Goal: Information Seeking & Learning: Learn about a topic

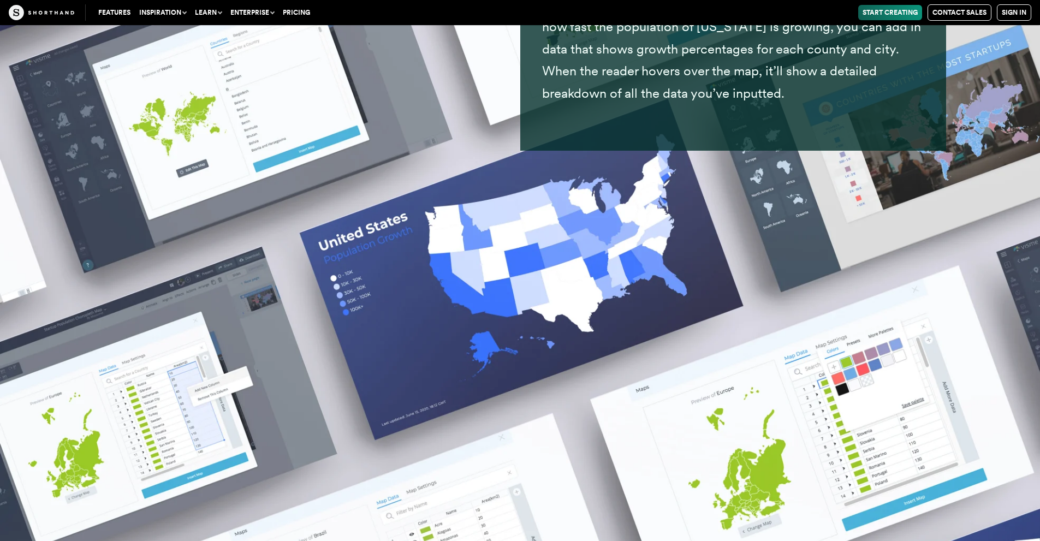
scroll to position [16638, 0]
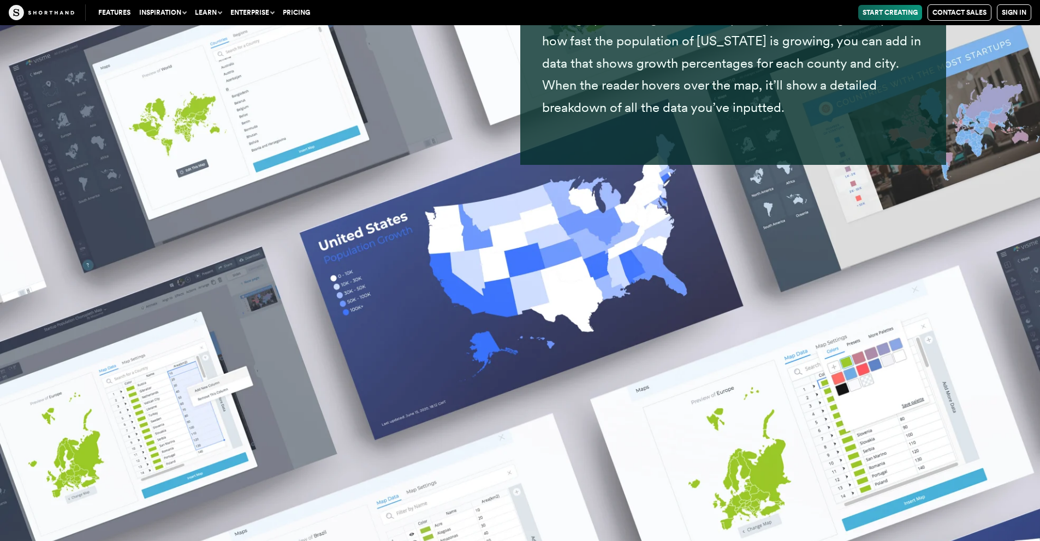
click at [304, 11] on link "Pricing" at bounding box center [296, 12] width 36 height 15
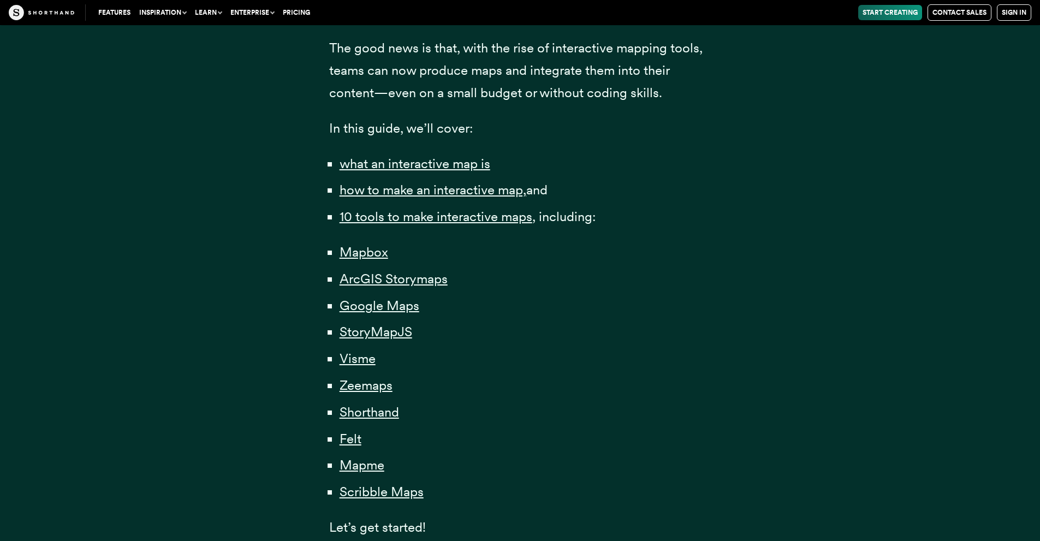
scroll to position [717, 0]
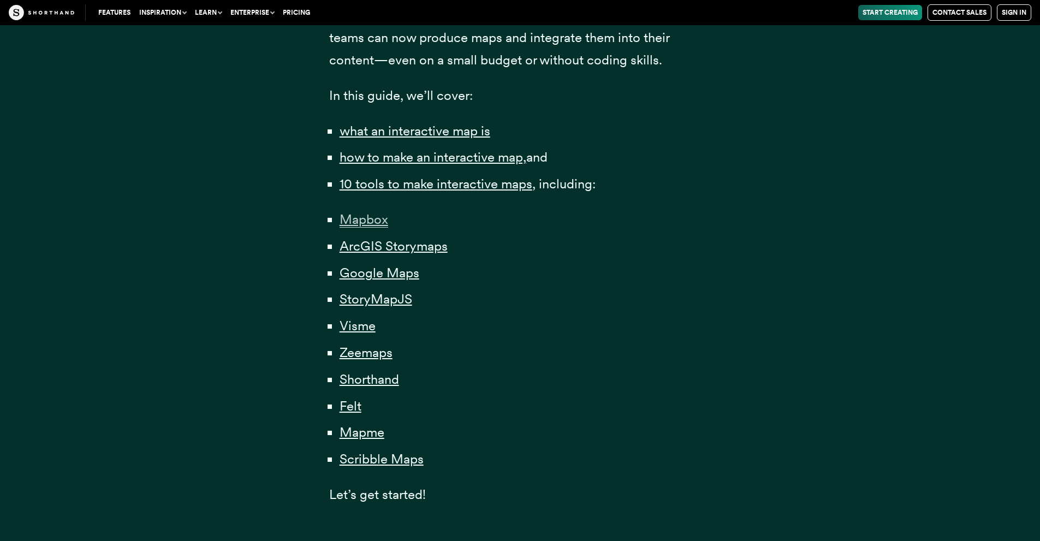
click at [367, 224] on span "Mapbox" at bounding box center [364, 219] width 49 height 16
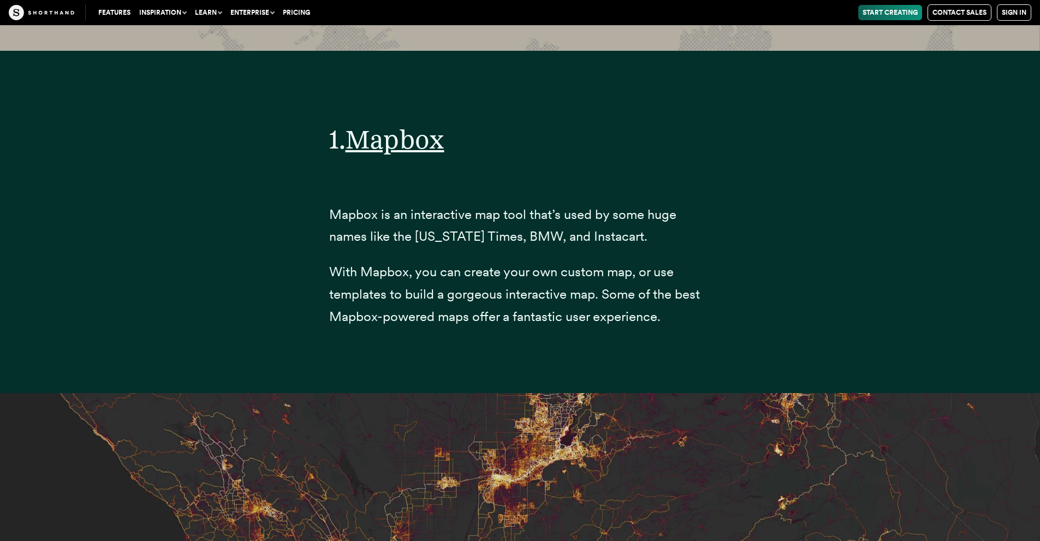
scroll to position [4315, 0]
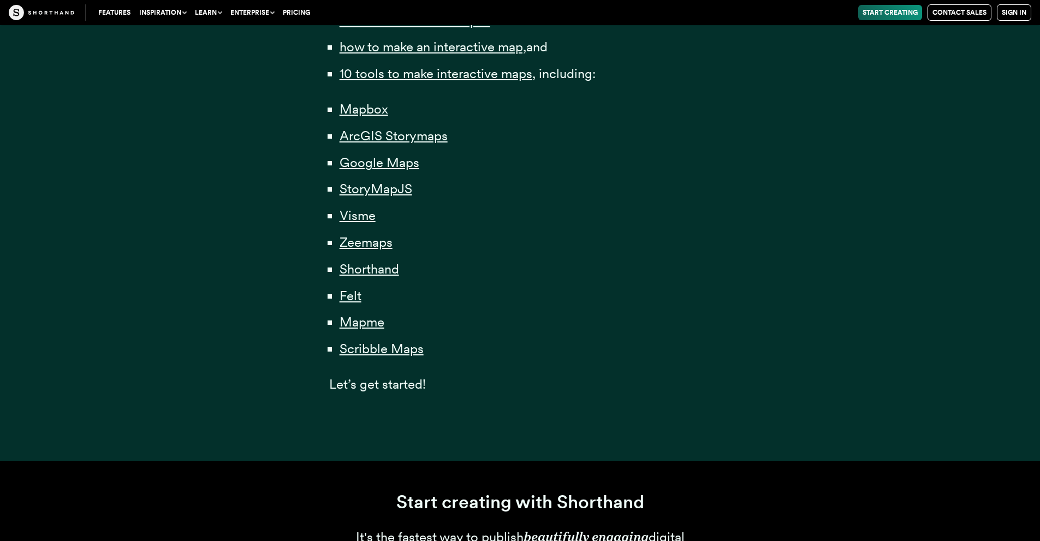
scroll to position [717, 0]
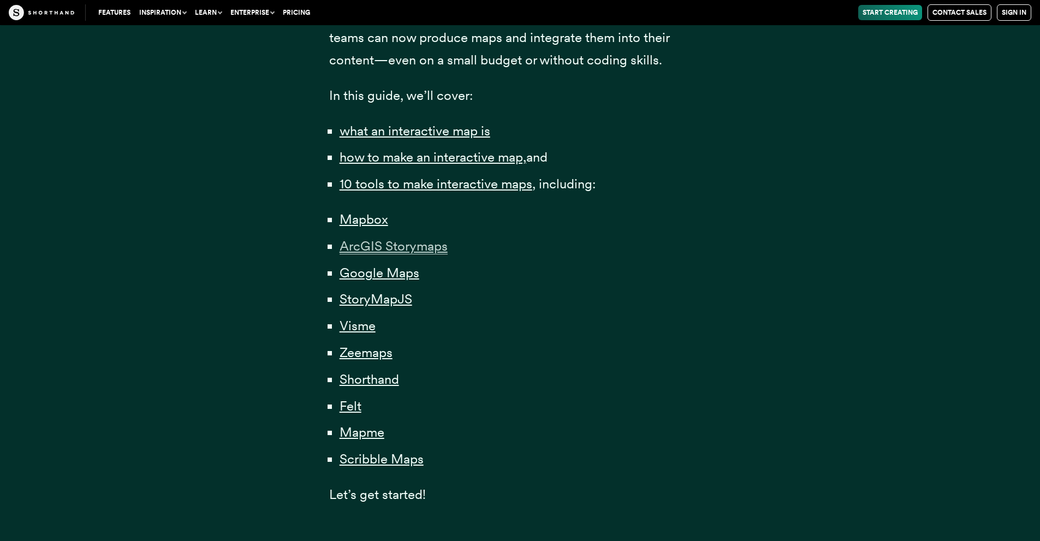
click at [388, 252] on span "ArcGIS Storymaps" at bounding box center [394, 246] width 108 height 16
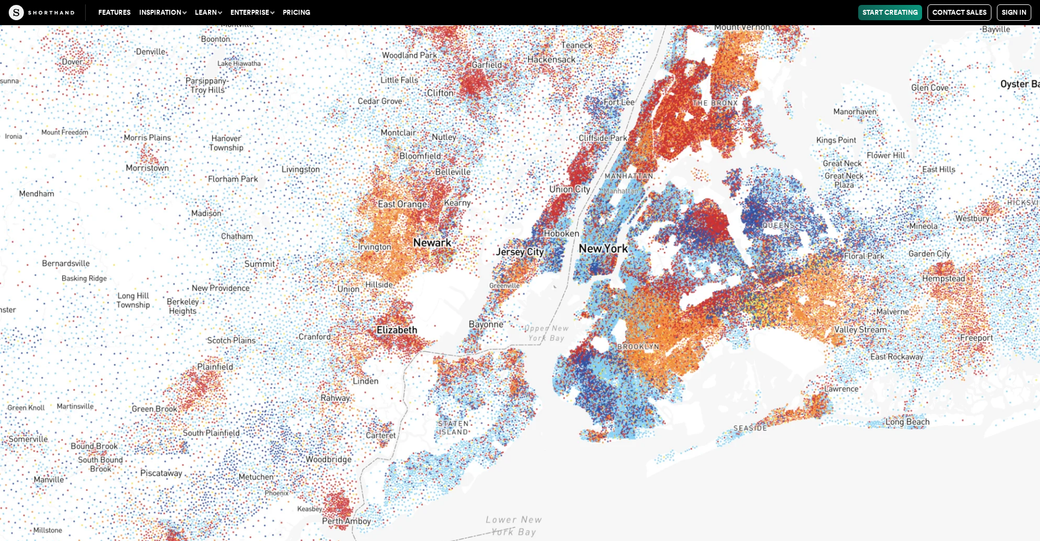
scroll to position [6945, 0]
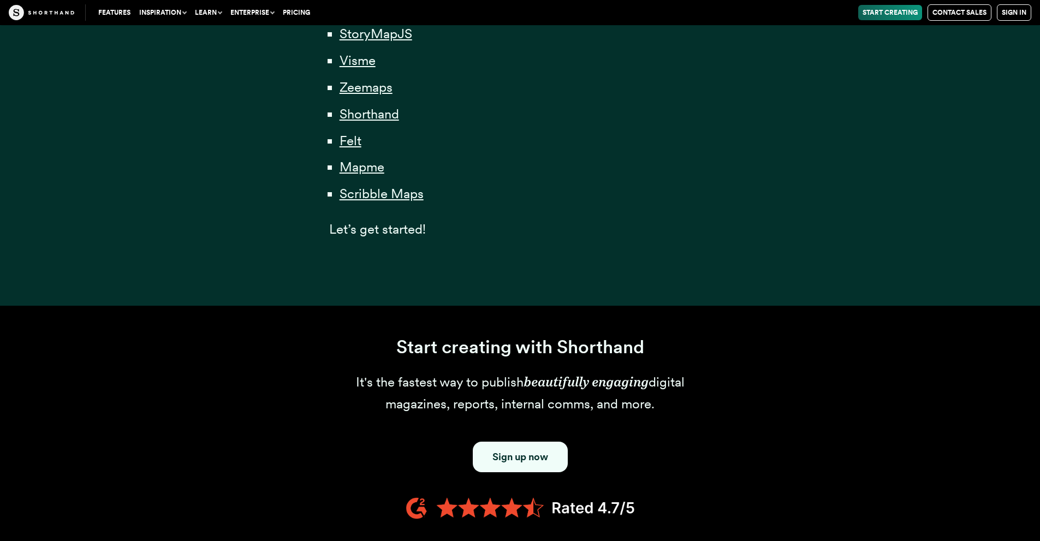
scroll to position [717, 0]
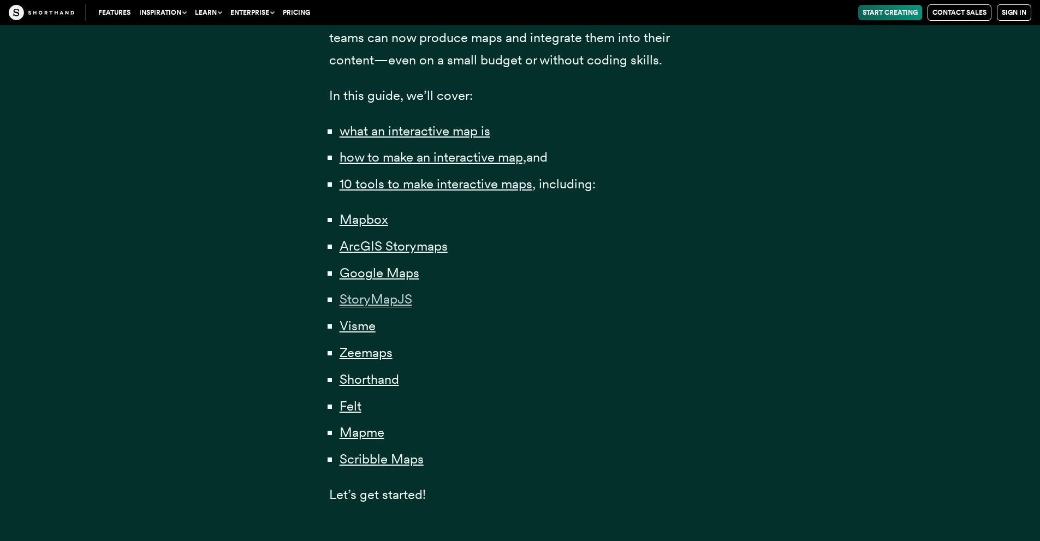
click at [363, 301] on span "StoryMapJS" at bounding box center [376, 299] width 73 height 16
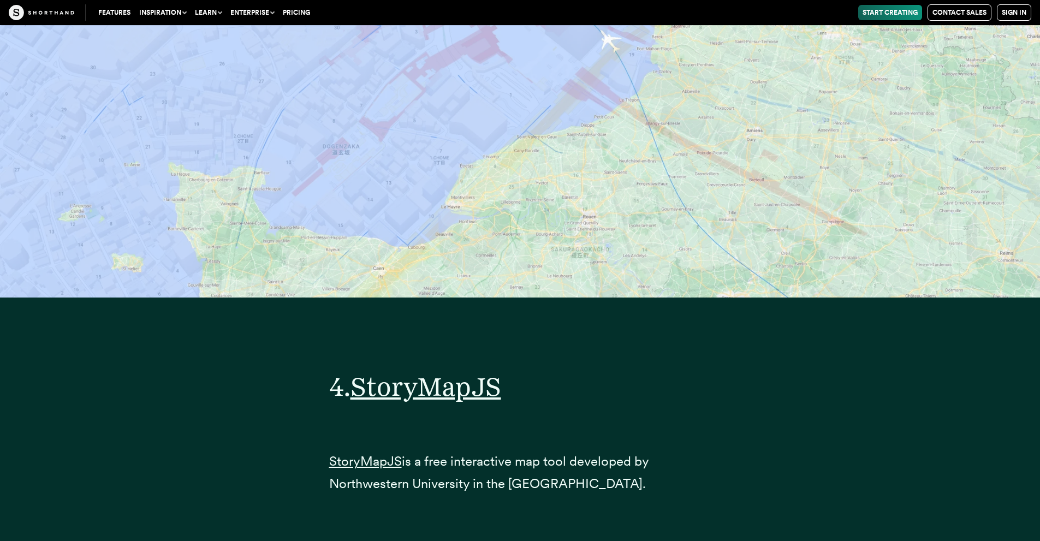
scroll to position [12877, 0]
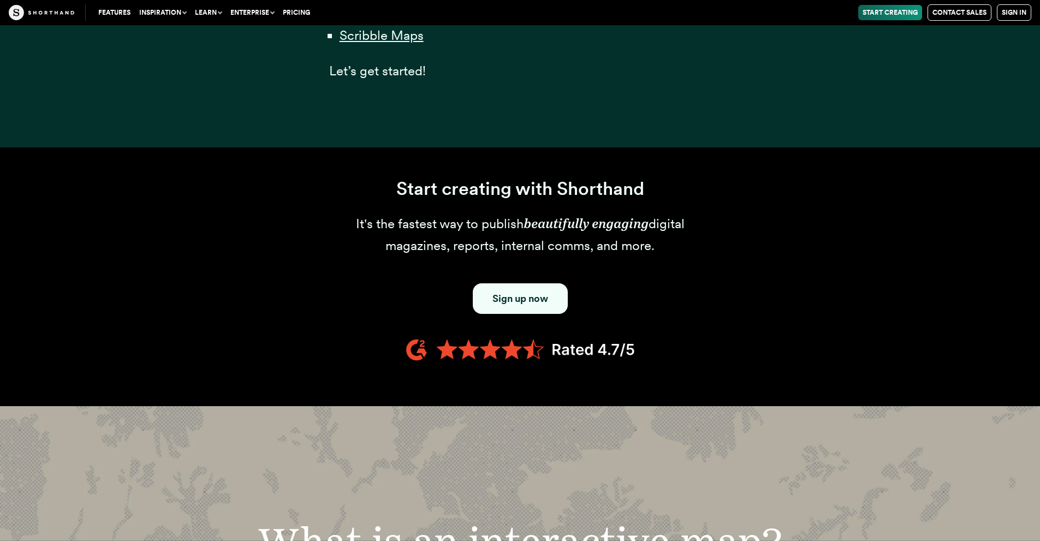
scroll to position [717, 0]
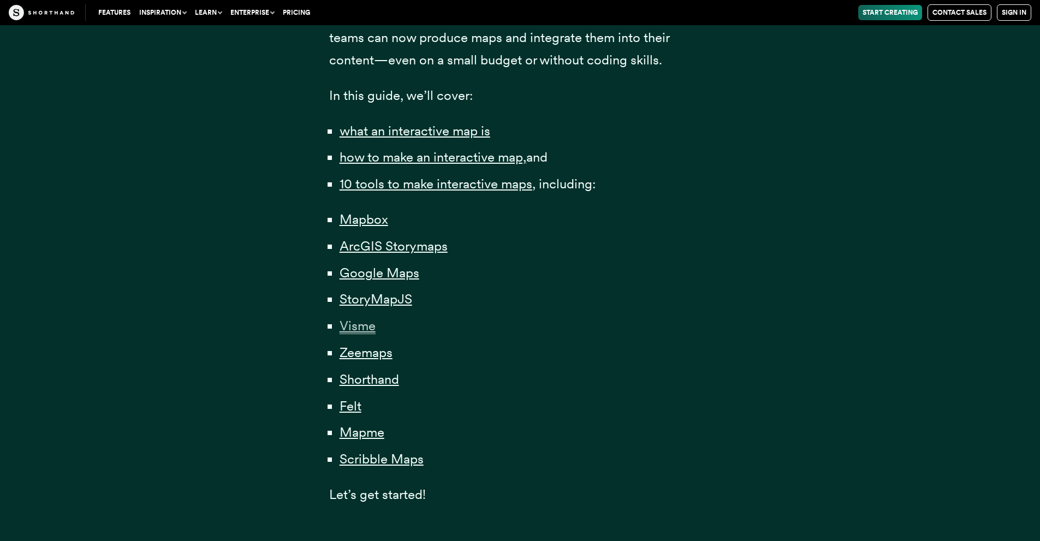
click at [368, 327] on span "Visme" at bounding box center [358, 326] width 36 height 16
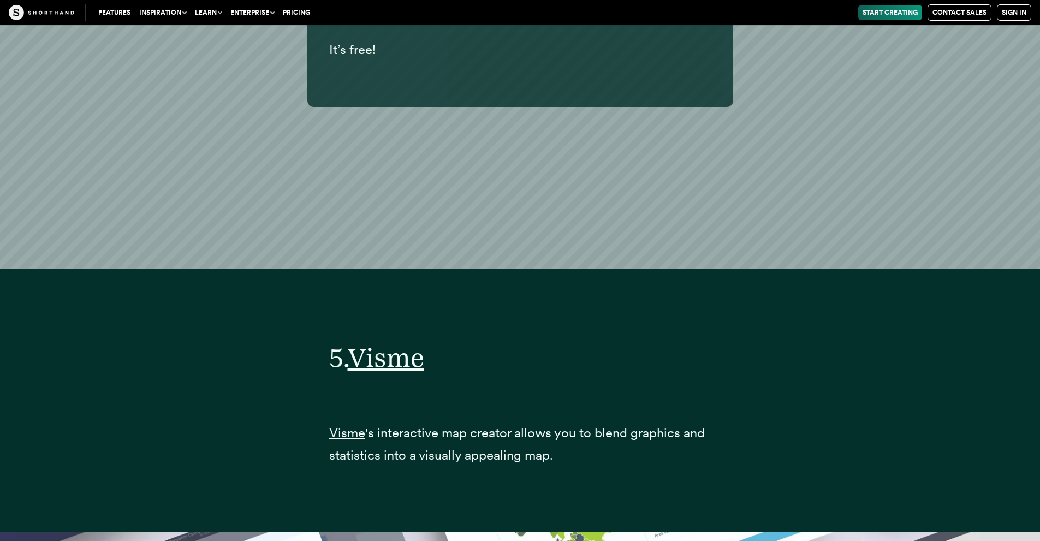
scroll to position [15836, 0]
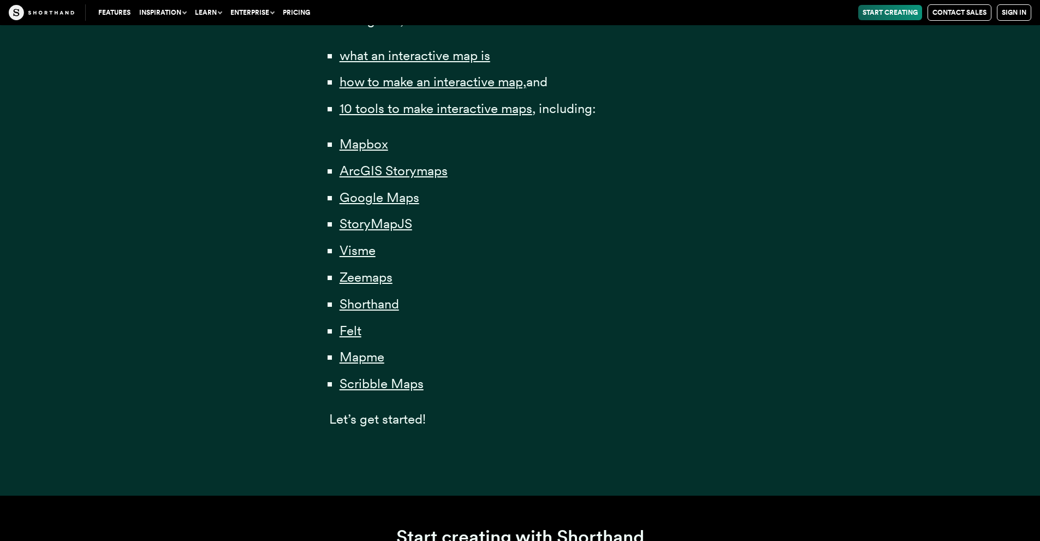
scroll to position [717, 0]
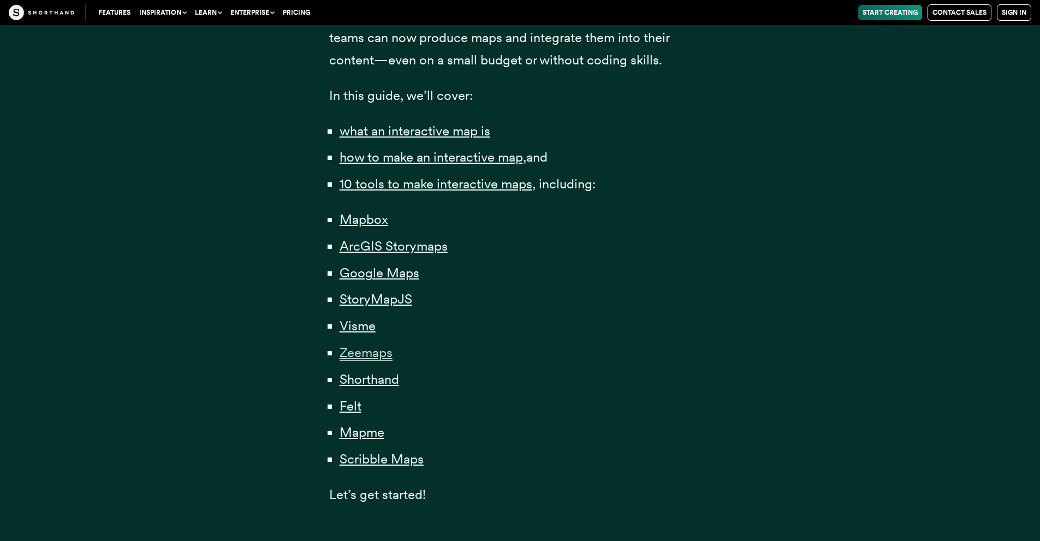
click at [370, 353] on span "Zeemaps" at bounding box center [366, 352] width 53 height 16
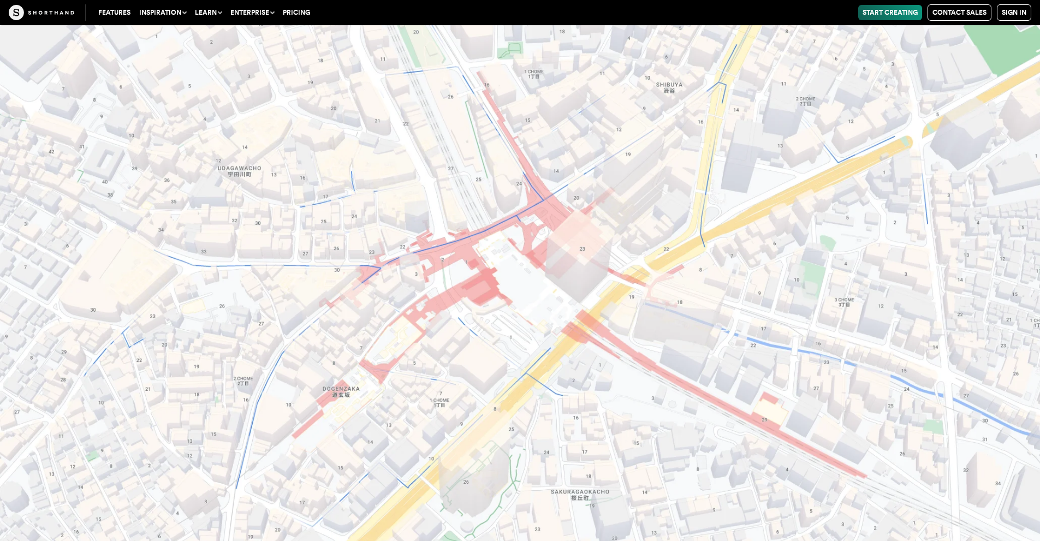
scroll to position [18416, 0]
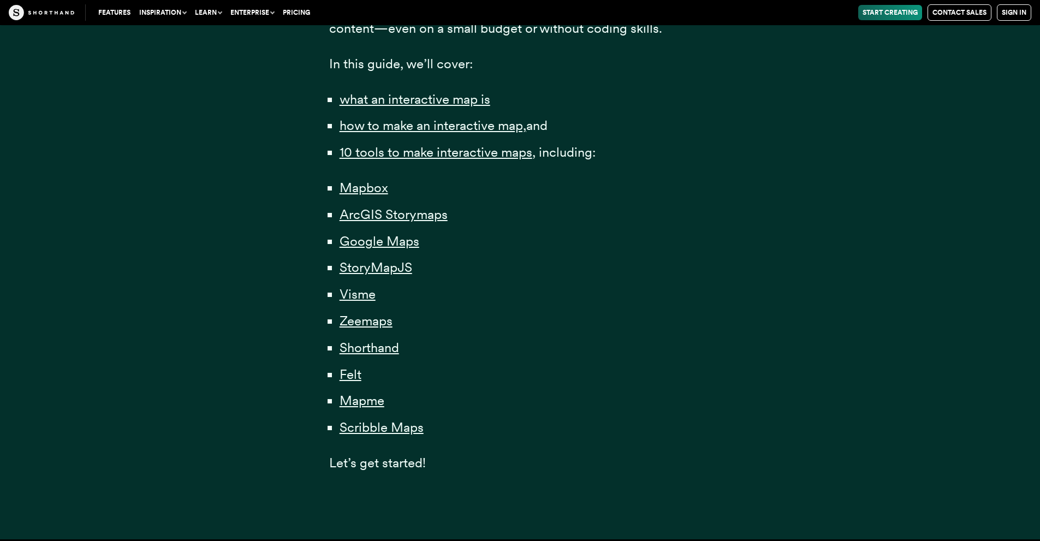
scroll to position [717, 0]
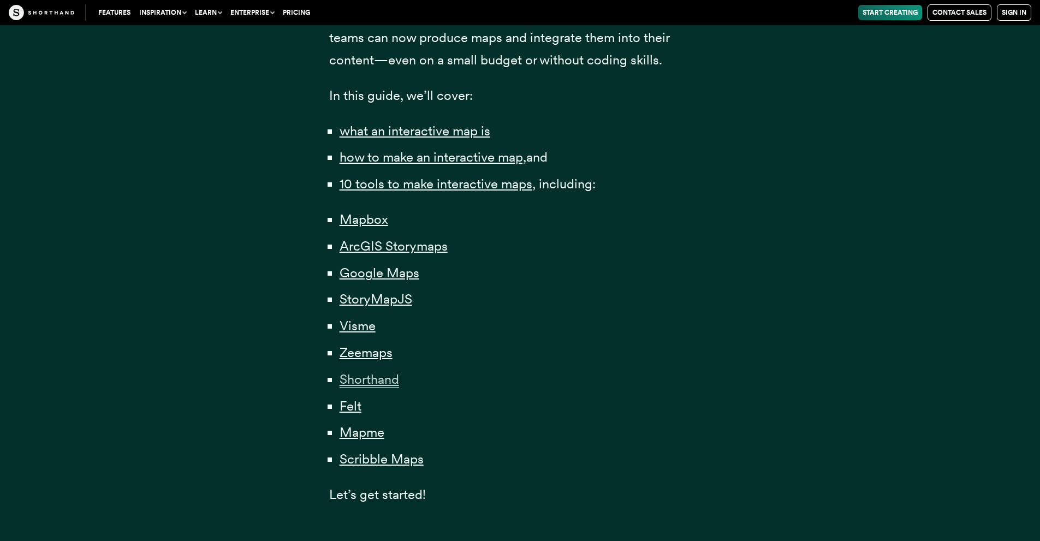
click at [386, 384] on span "Shorthand" at bounding box center [370, 379] width 60 height 16
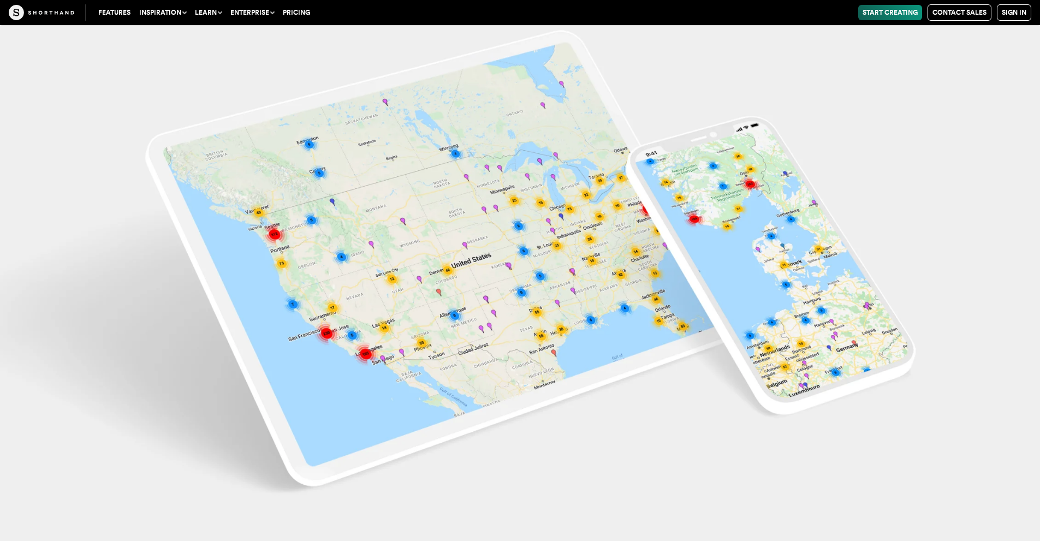
scroll to position [20821, 0]
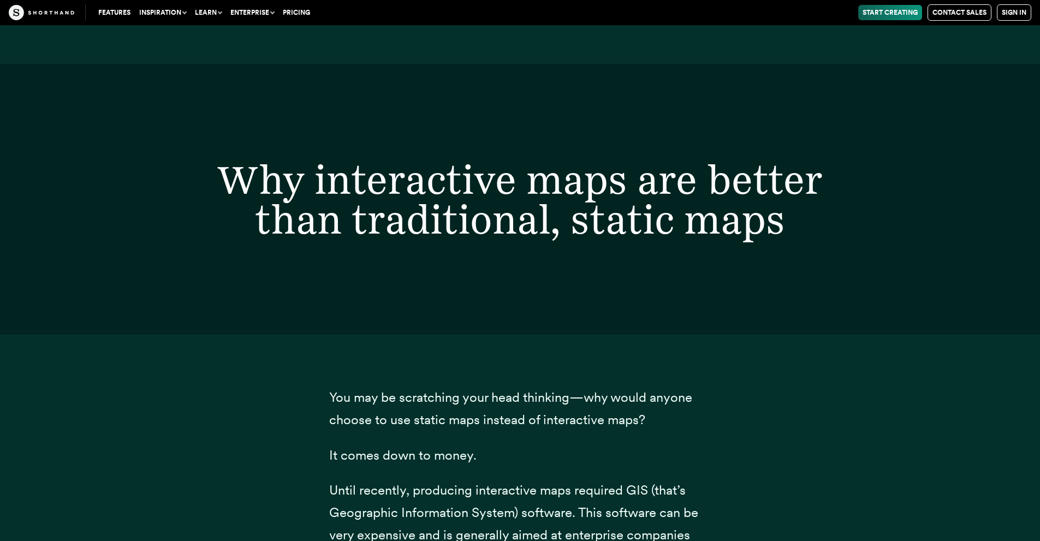
scroll to position [717, 0]
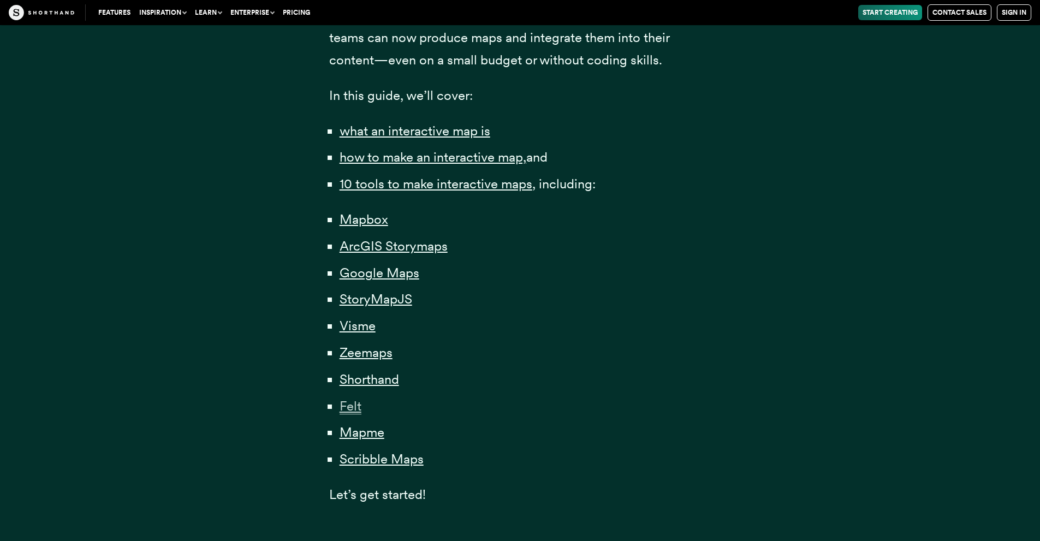
click at [350, 407] on span "Felt" at bounding box center [351, 406] width 22 height 16
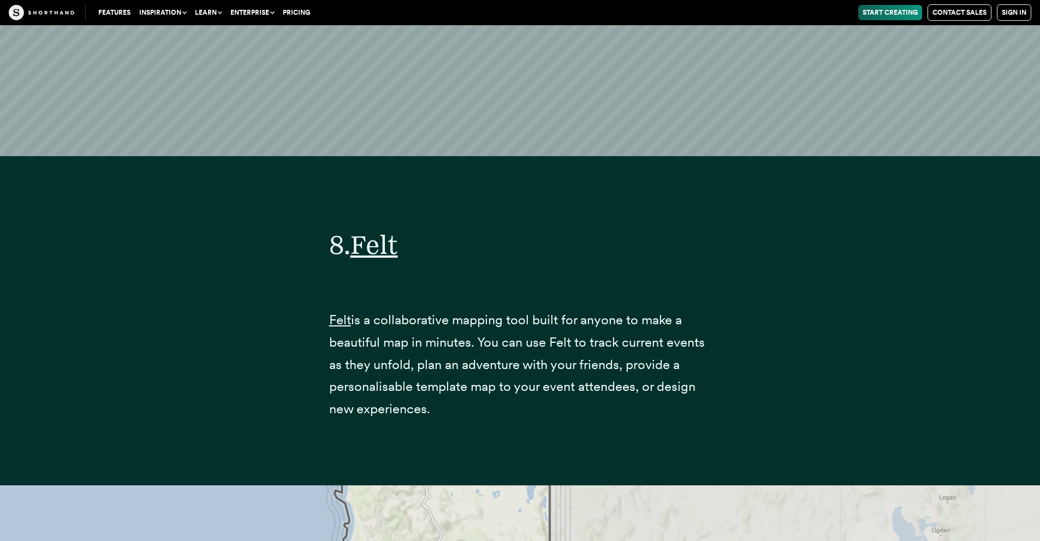
scroll to position [22669, 0]
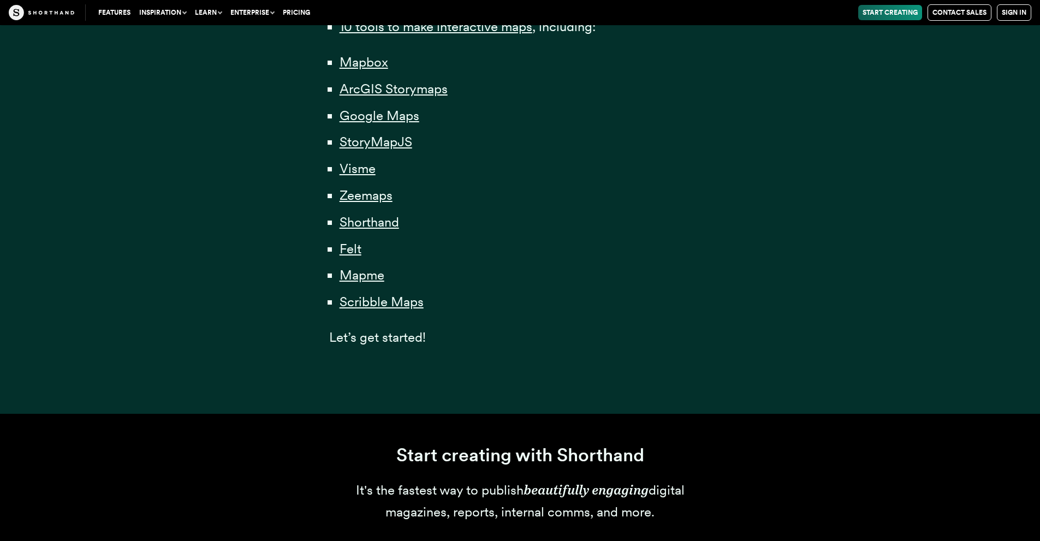
scroll to position [881, 0]
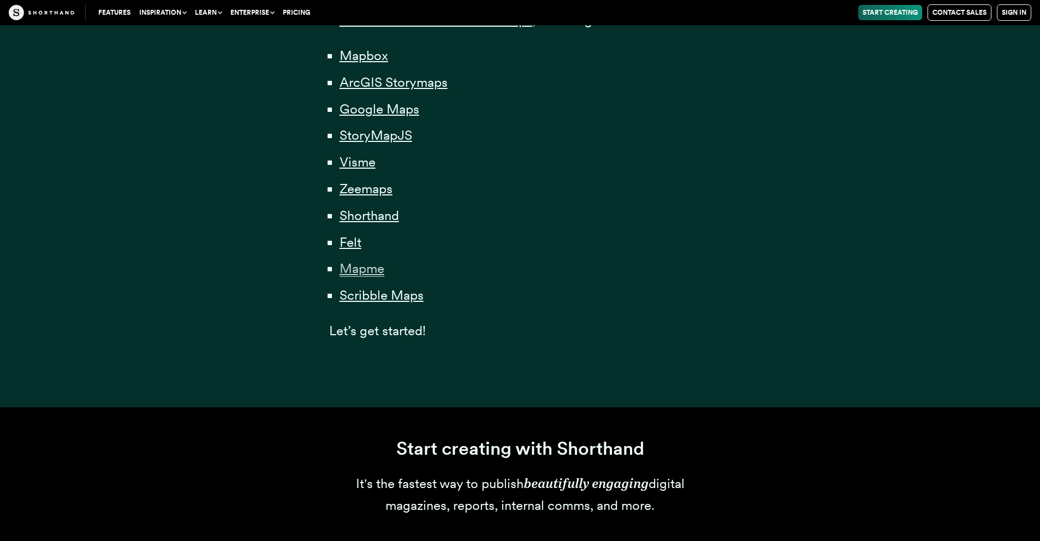
click at [363, 266] on span "Mapme" at bounding box center [362, 268] width 45 height 16
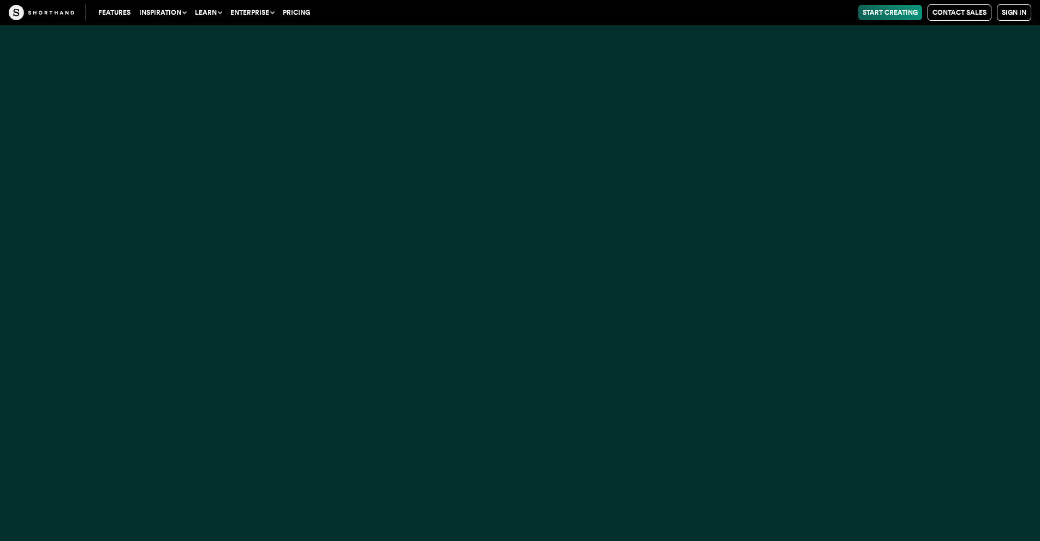
scroll to position [25508, 0]
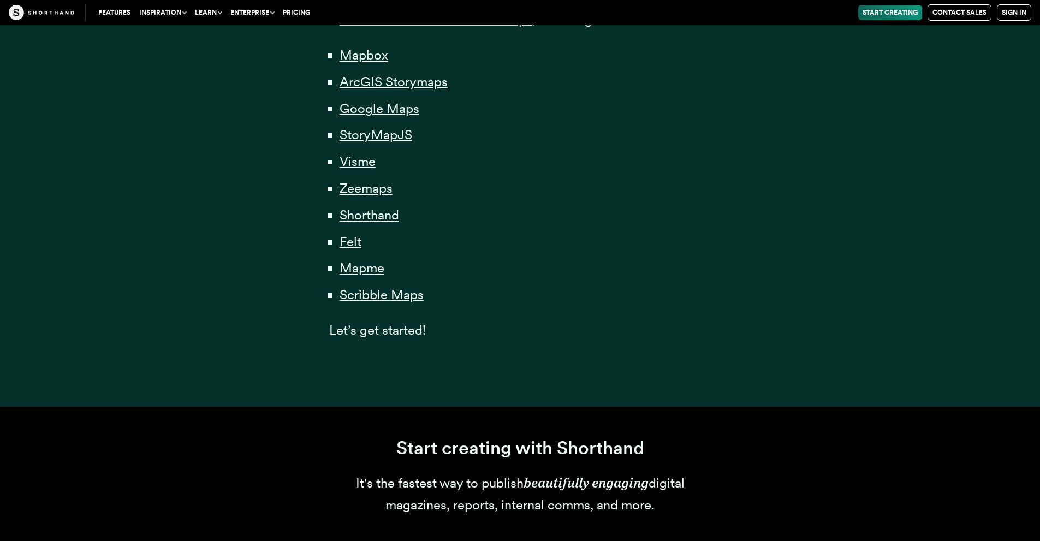
scroll to position [881, 0]
click at [360, 298] on span "Scribble Maps" at bounding box center [382, 295] width 84 height 16
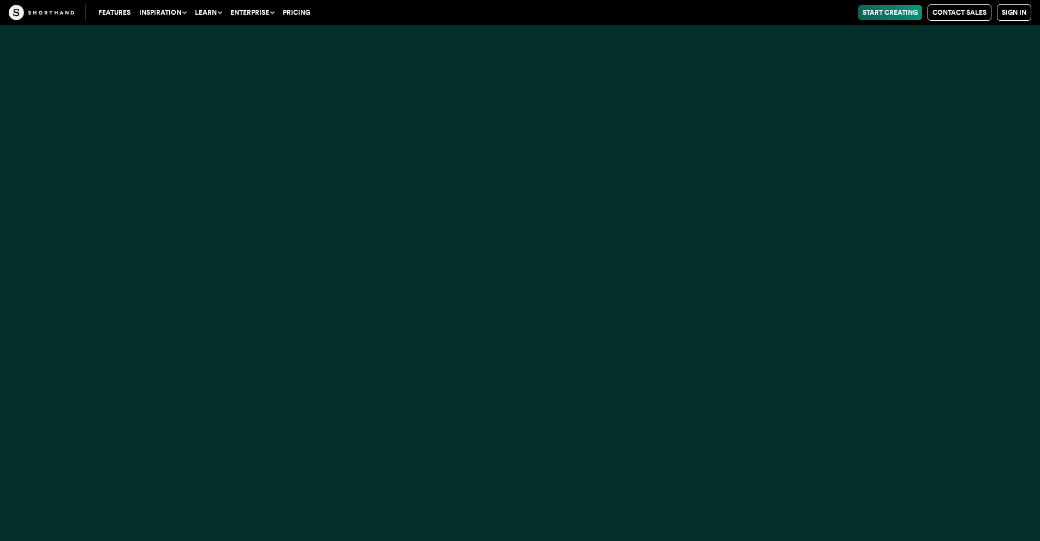
scroll to position [27978, 0]
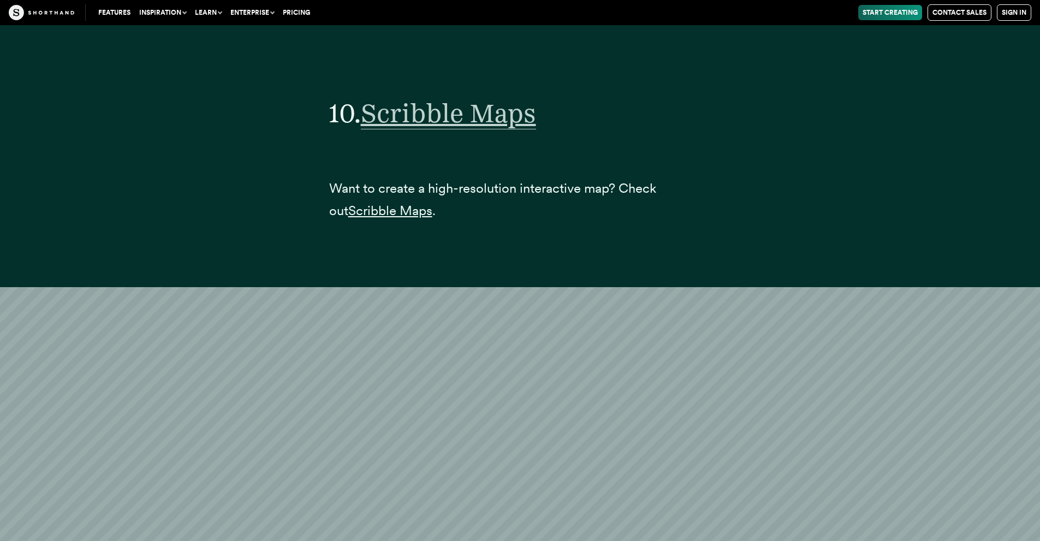
click at [411, 128] on span "Scribble Maps" at bounding box center [448, 113] width 175 height 32
